Goal: Task Accomplishment & Management: Use online tool/utility

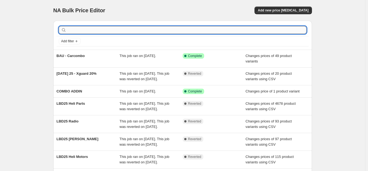
click at [145, 29] on input "text" at bounding box center [187, 30] width 239 height 8
type input "summer"
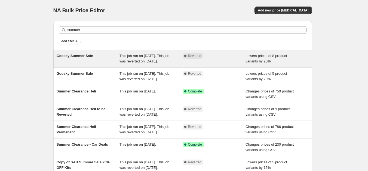
click at [126, 58] on div "This job ran on [DATE]. This job was reverted on [DATE]." at bounding box center [151, 58] width 63 height 11
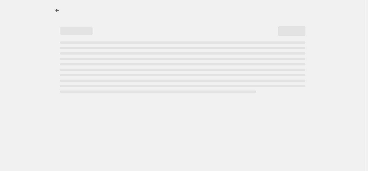
select select "percentage"
select select "tag"
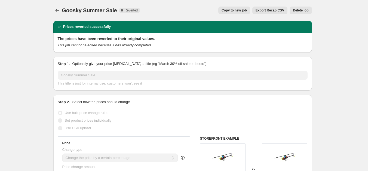
click at [241, 7] on button "Copy to new job" at bounding box center [235, 11] width 32 height 8
select select "percentage"
select select "tag"
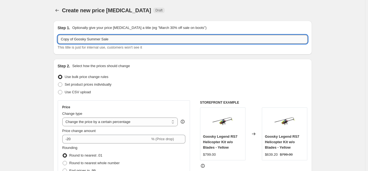
click at [102, 40] on input "Copy of Goosky Summer Sale" at bounding box center [183, 39] width 250 height 9
drag, startPoint x: 77, startPoint y: 40, endPoint x: 16, endPoint y: 42, distance: 61.3
type input "Goosky Summer Sale"
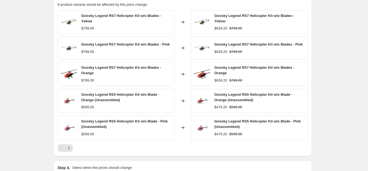
scroll to position [382, 0]
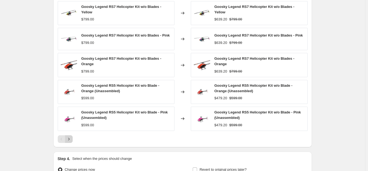
click at [71, 139] on icon "Next" at bounding box center [68, 138] width 5 height 5
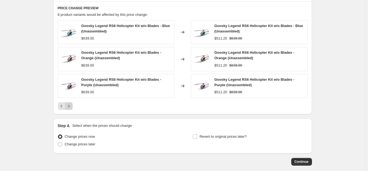
scroll to position [354, 0]
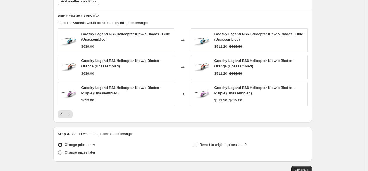
click at [228, 145] on span "Revert to original prices later?" at bounding box center [223, 145] width 47 height 4
click at [197, 145] on input "Revert to original prices later?" at bounding box center [195, 145] width 4 height 4
checkbox input "true"
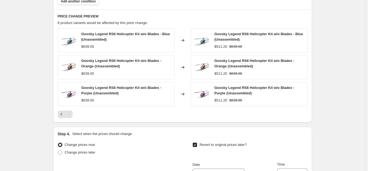
scroll to position [483, 0]
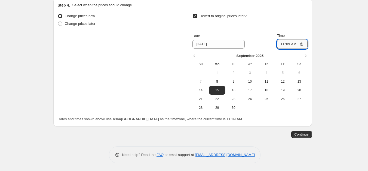
click at [287, 44] on input "11:09" at bounding box center [292, 44] width 31 height 9
type input "11:00"
click at [236, 95] on button "23" at bounding box center [234, 99] width 16 height 9
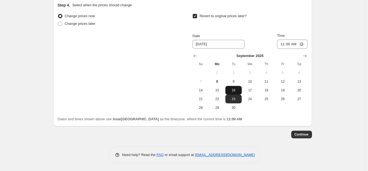
click at [233, 90] on span "16" at bounding box center [234, 90] width 12 height 4
type input "[DATE]"
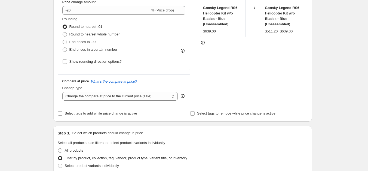
scroll to position [0, 0]
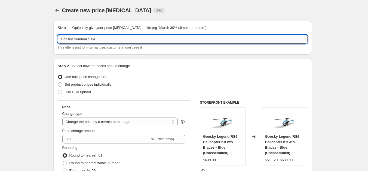
click at [120, 39] on input "Goosky Summer Sale" at bounding box center [183, 39] width 250 height 9
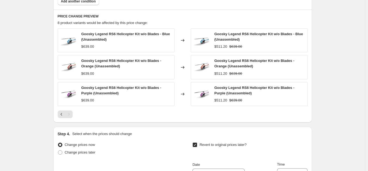
scroll to position [463, 0]
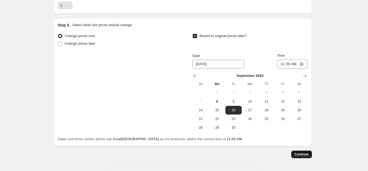
click at [304, 152] on span "Continue" at bounding box center [302, 154] width 14 height 4
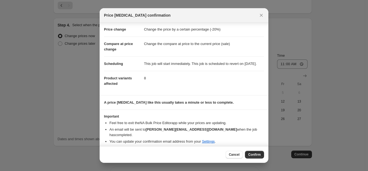
scroll to position [13, 0]
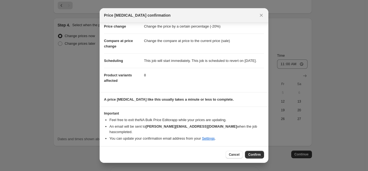
drag, startPoint x: 252, startPoint y: 152, endPoint x: 230, endPoint y: 128, distance: 32.4
click at [252, 152] on button "Confirm" at bounding box center [254, 155] width 19 height 8
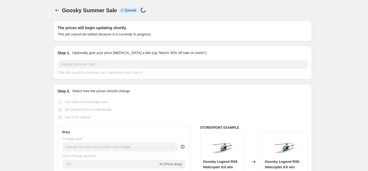
scroll to position [463, 0]
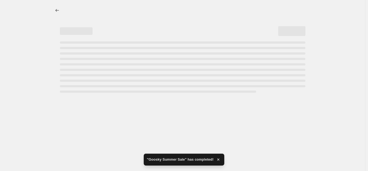
select select "percentage"
select select "tag"
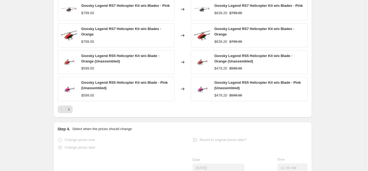
scroll to position [0, 0]
